Goal: Download file/media

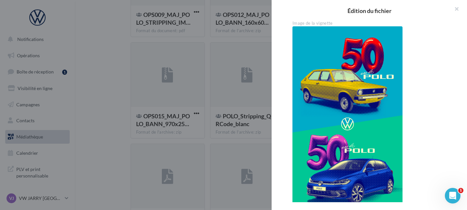
click at [182, 107] on div at bounding box center [233, 105] width 467 height 210
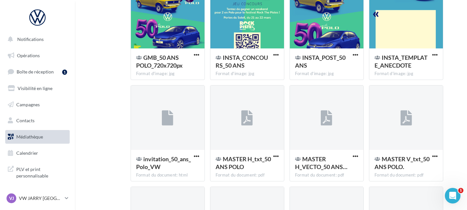
scroll to position [225, 0]
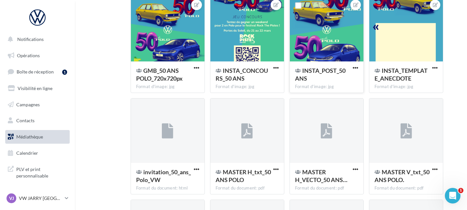
click at [329, 71] on span "INSTA_POST_50 ANS" at bounding box center [320, 74] width 50 height 15
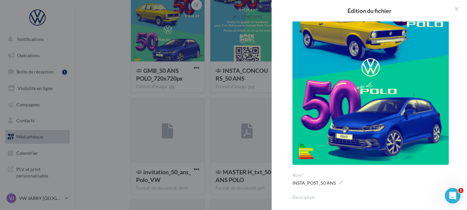
scroll to position [57, 0]
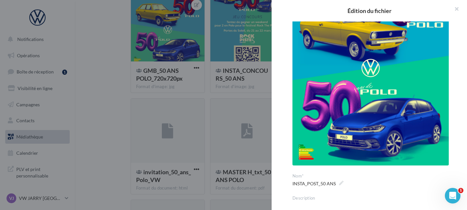
click at [199, 137] on div at bounding box center [233, 105] width 467 height 210
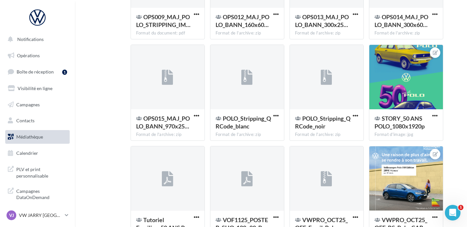
scroll to position [583, 0]
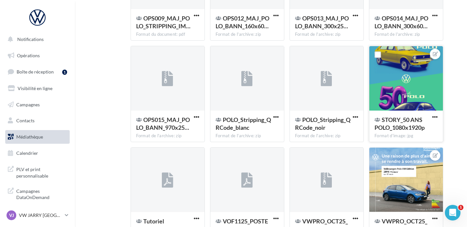
click at [424, 72] on div at bounding box center [406, 78] width 74 height 65
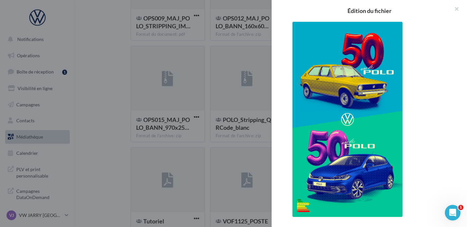
scroll to position [5, 0]
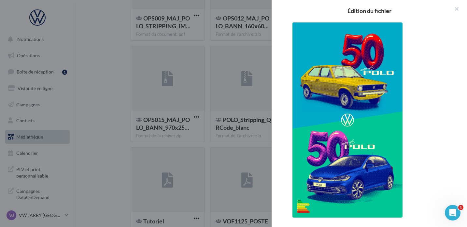
click at [220, 134] on div at bounding box center [233, 113] width 467 height 227
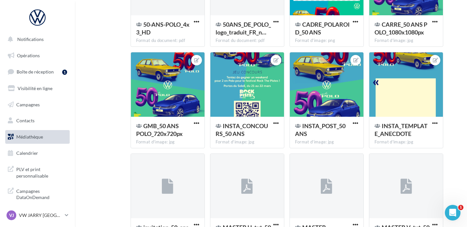
scroll to position [169, 0]
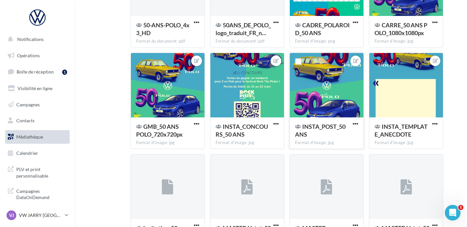
click at [342, 98] on div at bounding box center [327, 85] width 74 height 65
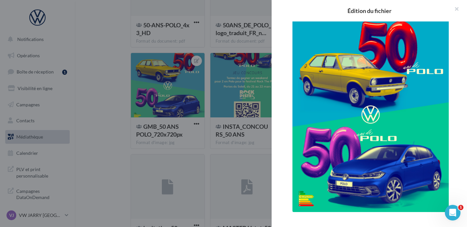
scroll to position [11, 0]
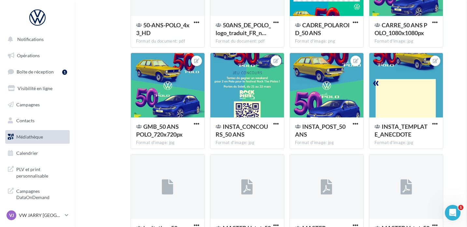
click at [390, 106] on div at bounding box center [406, 85] width 74 height 65
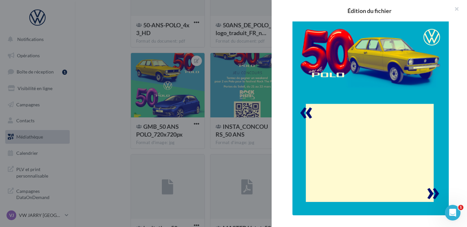
scroll to position [8, 0]
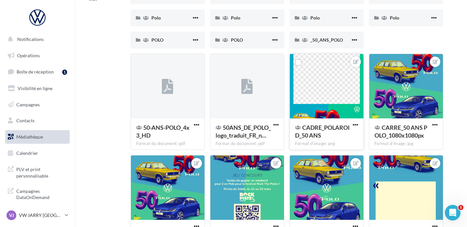
scroll to position [66, 0]
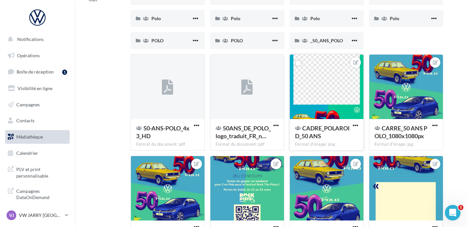
click at [329, 68] on div at bounding box center [327, 87] width 74 height 65
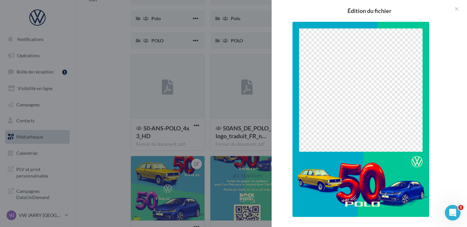
scroll to position [3, 0]
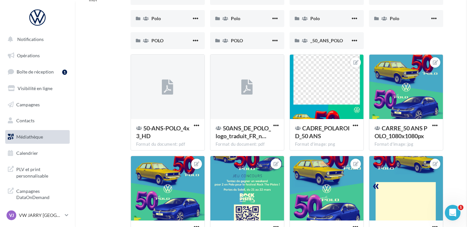
click at [181, 111] on div at bounding box center [168, 87] width 74 height 65
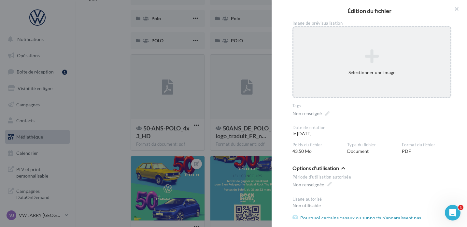
scroll to position [44, 0]
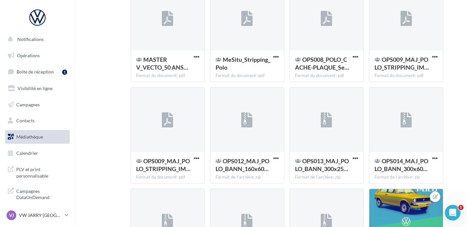
scroll to position [439, 0]
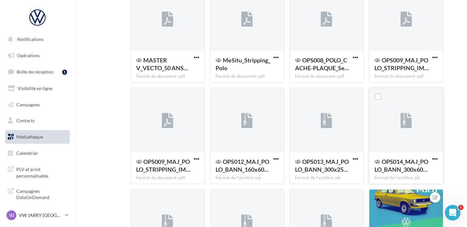
click at [399, 149] on div at bounding box center [406, 120] width 74 height 65
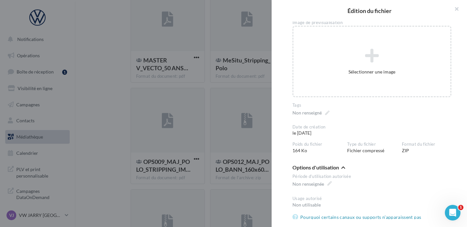
scroll to position [47, 0]
click at [269, 175] on div at bounding box center [233, 113] width 467 height 227
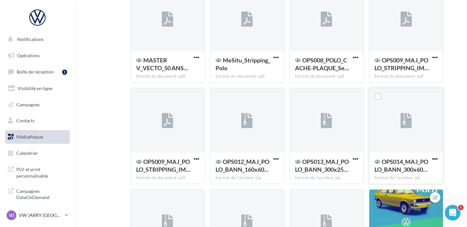
click at [434, 159] on span "button" at bounding box center [435, 159] width 6 height 6
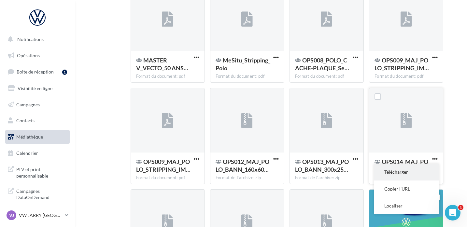
click at [411, 173] on button "Télécharger" at bounding box center [406, 172] width 65 height 17
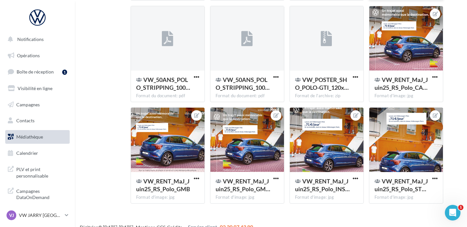
scroll to position [934, 0]
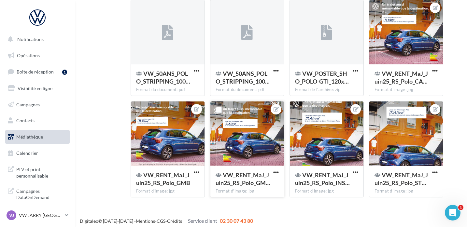
click at [262, 149] on div at bounding box center [247, 134] width 74 height 65
click at [183, 203] on div "**********" at bounding box center [287, 203] width 313 height 0
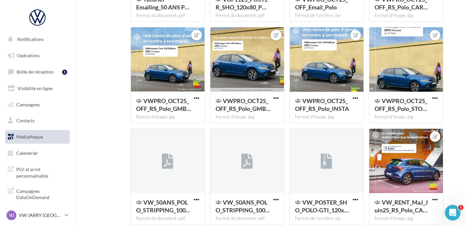
scroll to position [805, 0]
click at [169, 70] on div at bounding box center [168, 59] width 74 height 65
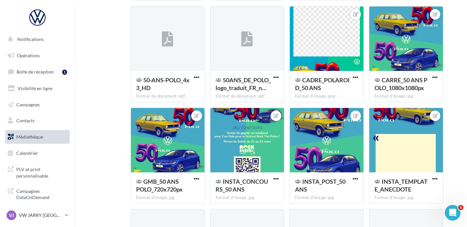
scroll to position [0, 0]
